Goal: Navigation & Orientation: Find specific page/section

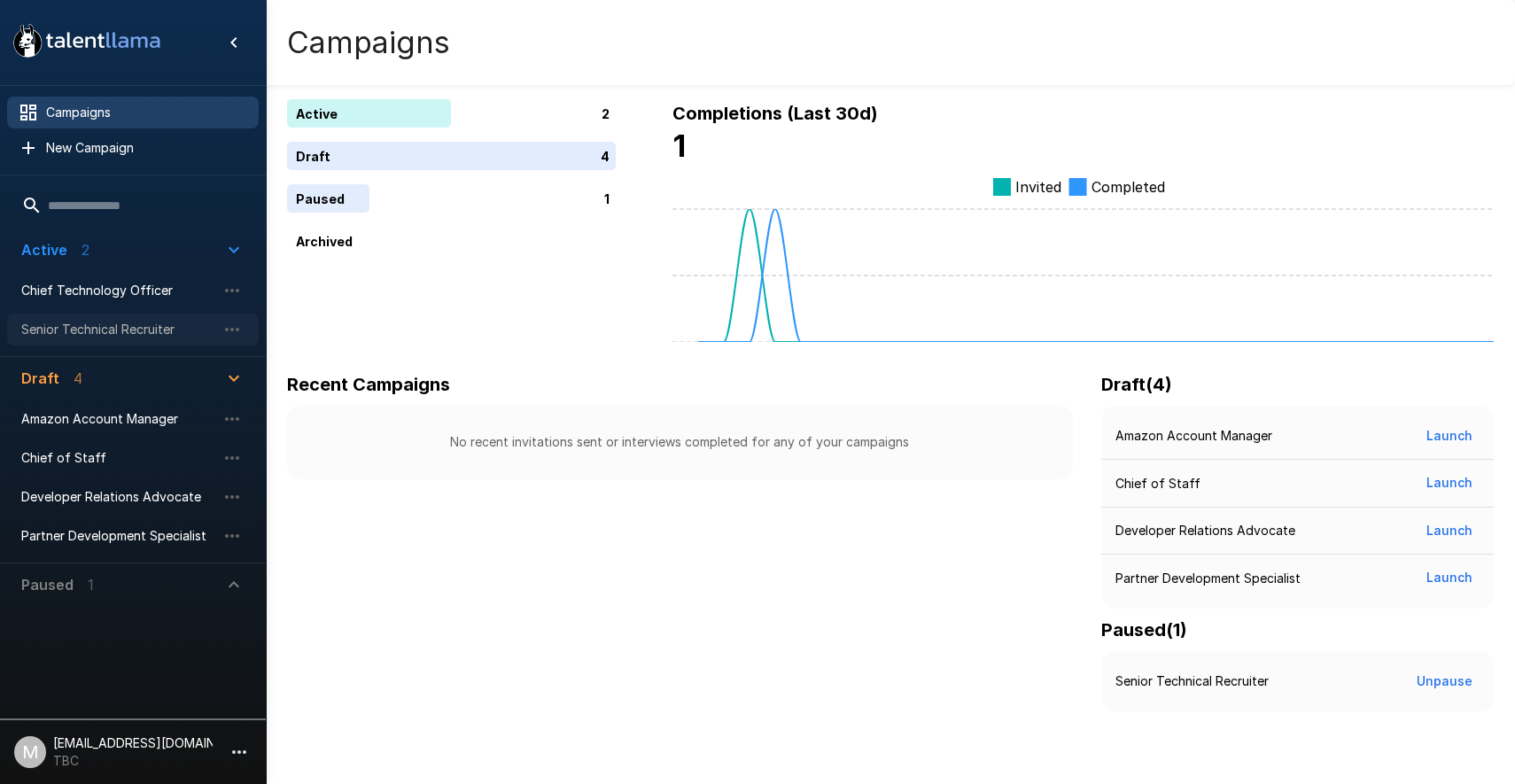
click at [101, 327] on span "Senior Technical Recruiter" at bounding box center [119, 329] width 195 height 18
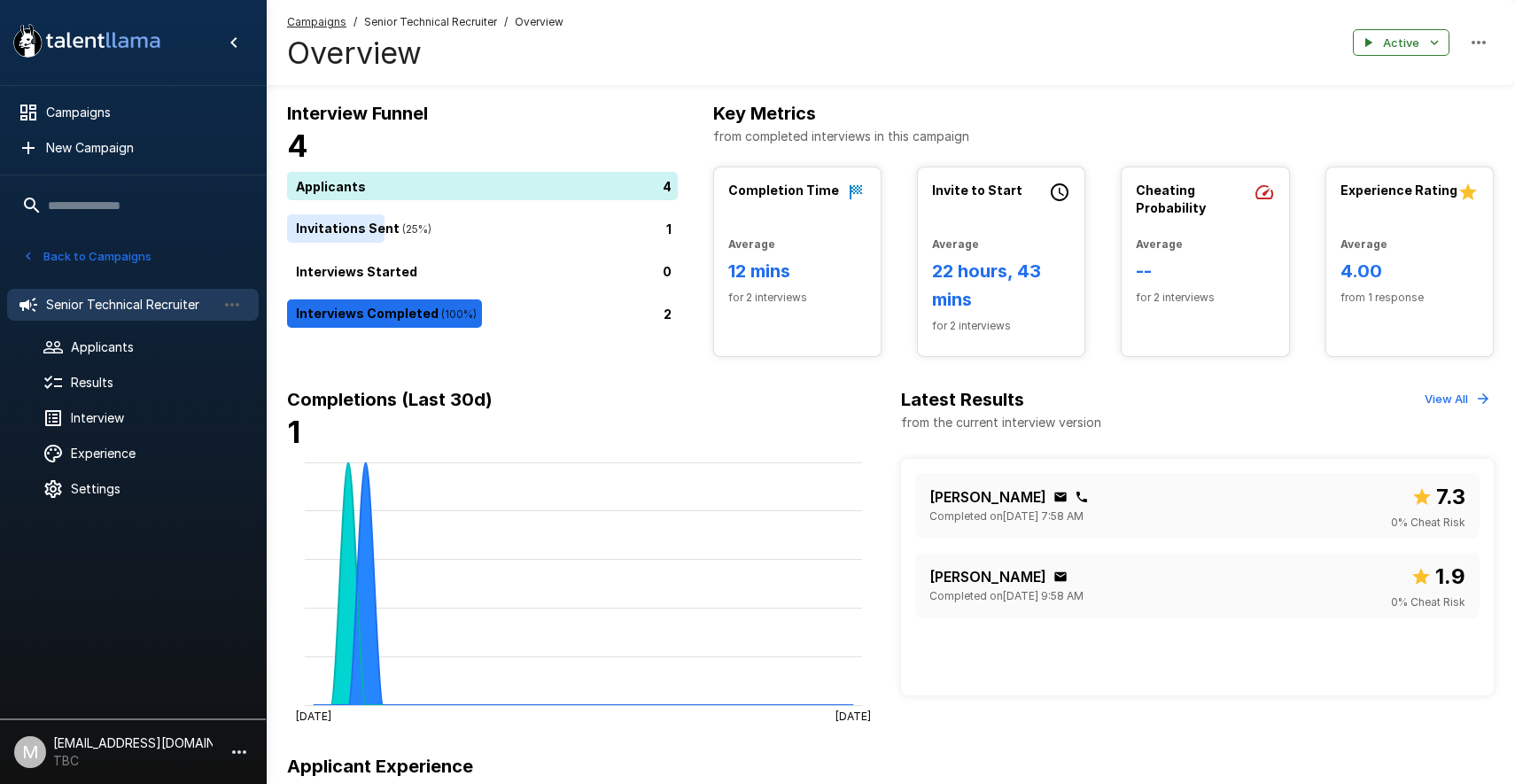
click at [621, 44] on div "Campaigns / Senior Technical Recruiter / Overview Overview Active" at bounding box center [891, 42] width 1250 height 85
